Goal: Task Accomplishment & Management: Manage account settings

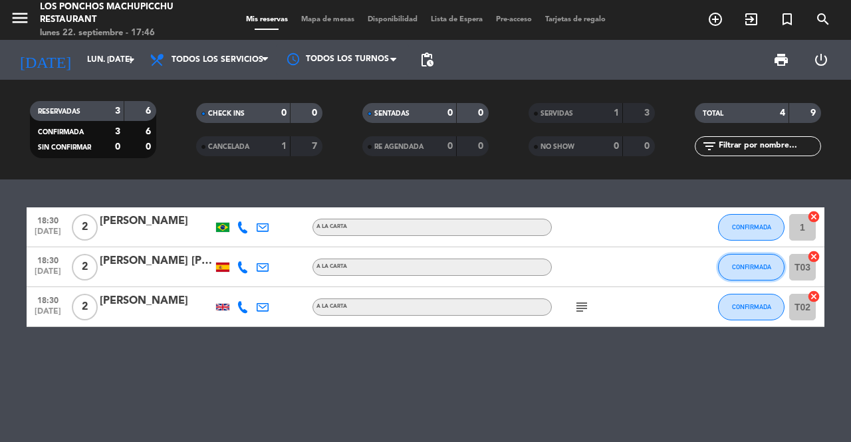
click at [741, 267] on span "CONFIRMADA" at bounding box center [751, 266] width 39 height 7
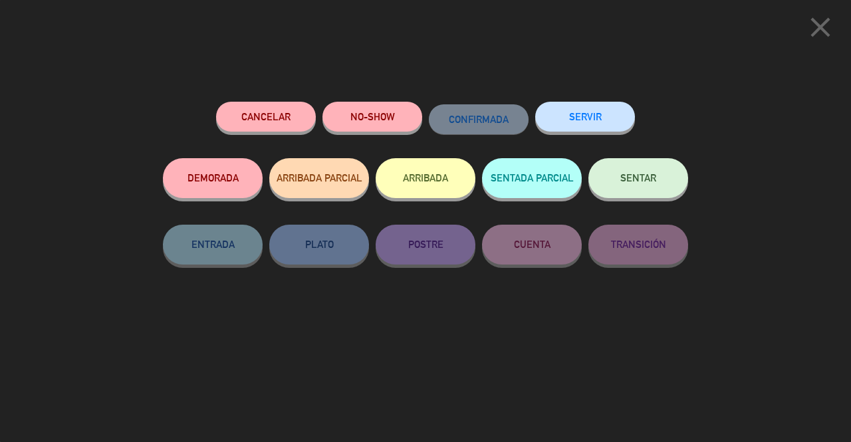
click at [630, 184] on span "SENTAR" at bounding box center [638, 177] width 36 height 11
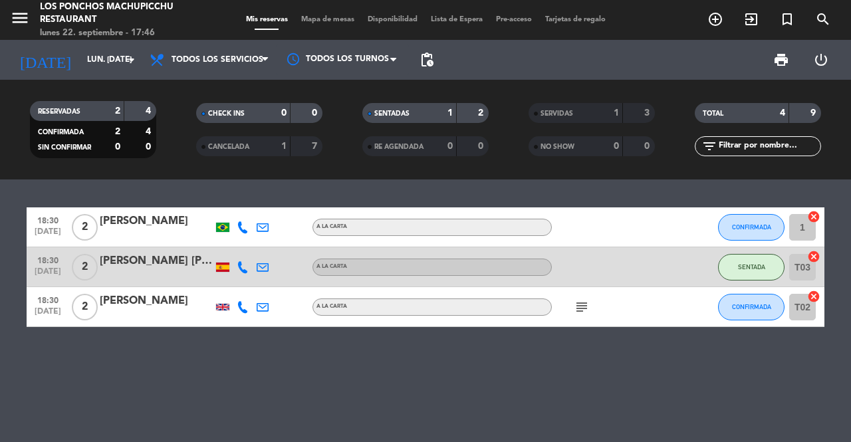
click at [209, 225] on div "[PERSON_NAME]" at bounding box center [156, 221] width 113 height 17
click at [222, 230] on div at bounding box center [222, 227] width 13 height 9
click at [220, 266] on div at bounding box center [222, 267] width 13 height 9
click at [221, 305] on div at bounding box center [222, 307] width 13 height 7
click at [219, 227] on div at bounding box center [222, 227] width 13 height 9
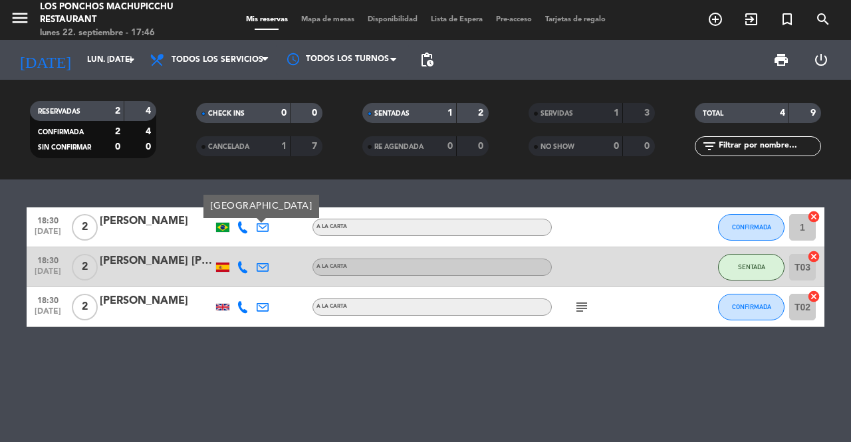
click at [224, 266] on div at bounding box center [222, 267] width 13 height 9
